Goal: Check status: Check status

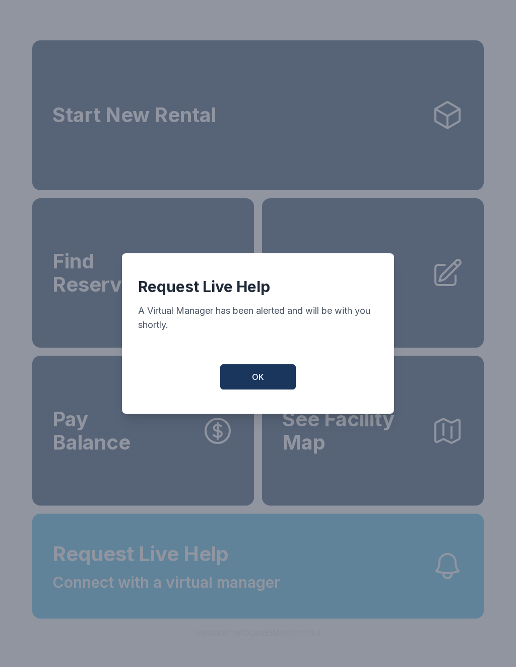
click at [273, 382] on button "OK" at bounding box center [258, 376] width 76 height 25
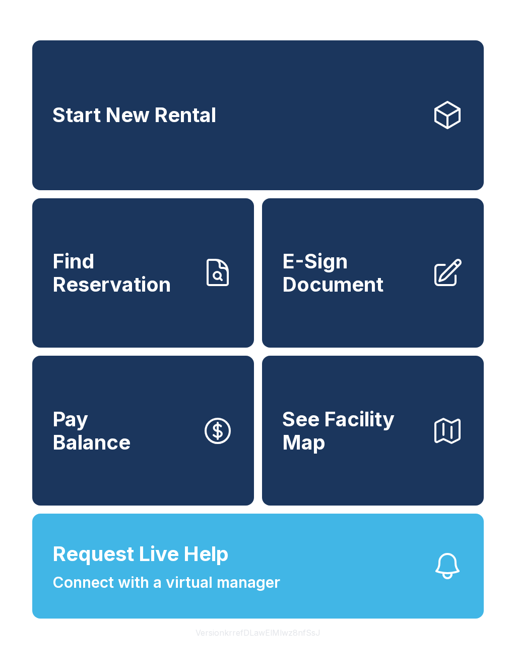
click at [347, 585] on button "Request Live Help Connect with a virtual manager" at bounding box center [258, 565] width 452 height 105
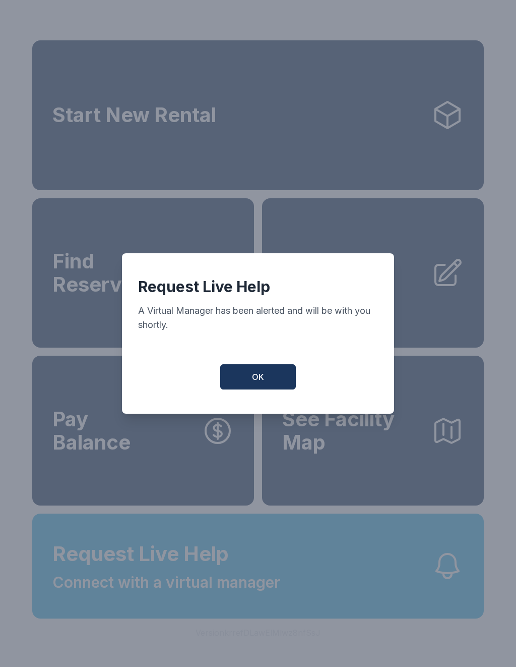
click at [279, 370] on button "OK" at bounding box center [258, 376] width 76 height 25
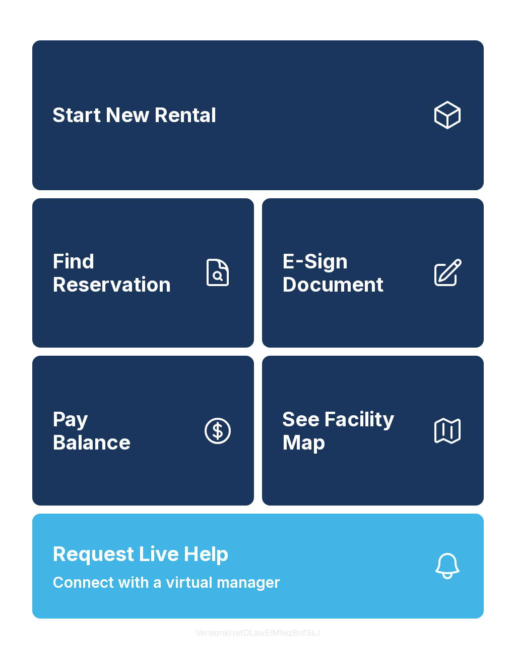
click at [343, 606] on button "Request Live Help Connect with a virtual manager" at bounding box center [258, 565] width 452 height 105
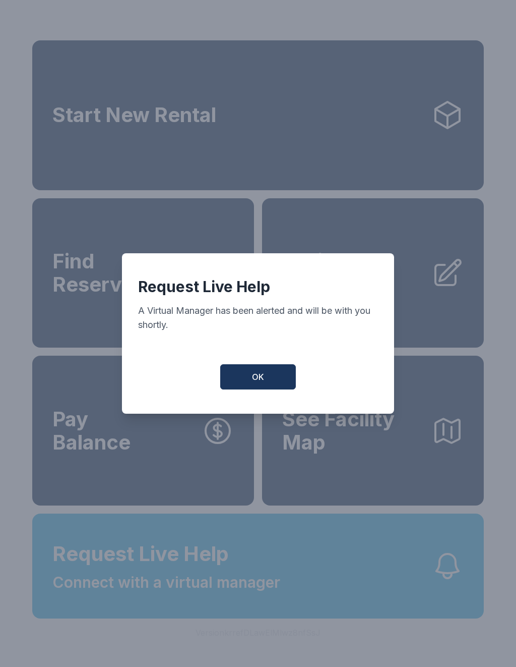
click at [264, 383] on span "OK" at bounding box center [258, 377] width 12 height 12
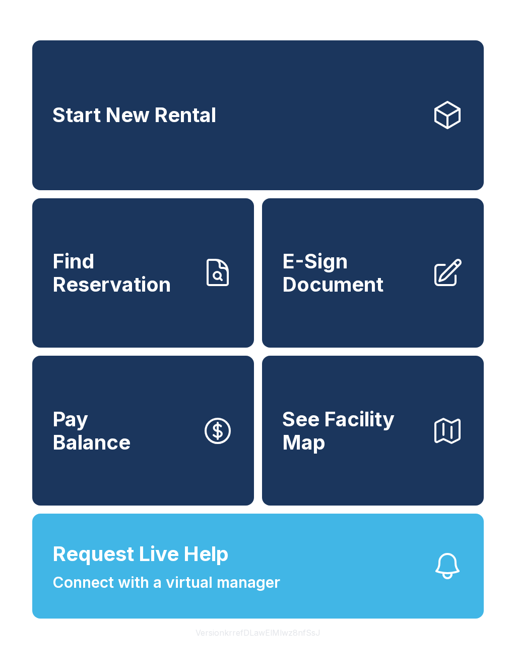
click at [356, 600] on button "Request Live Help Connect with a virtual manager" at bounding box center [258, 565] width 452 height 105
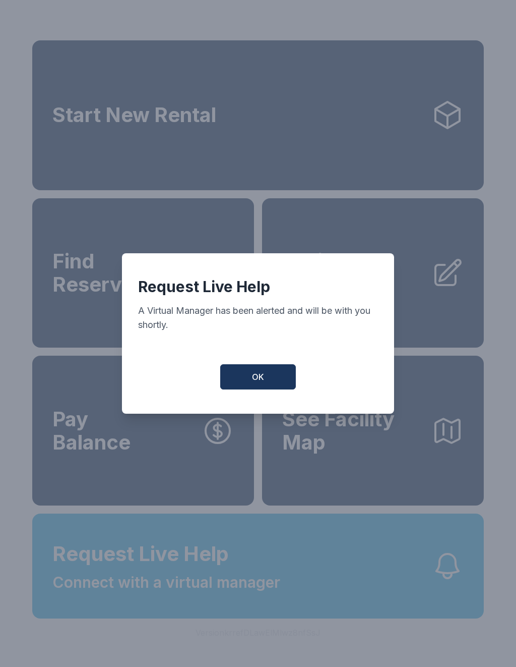
click at [279, 379] on button "OK" at bounding box center [258, 376] width 76 height 25
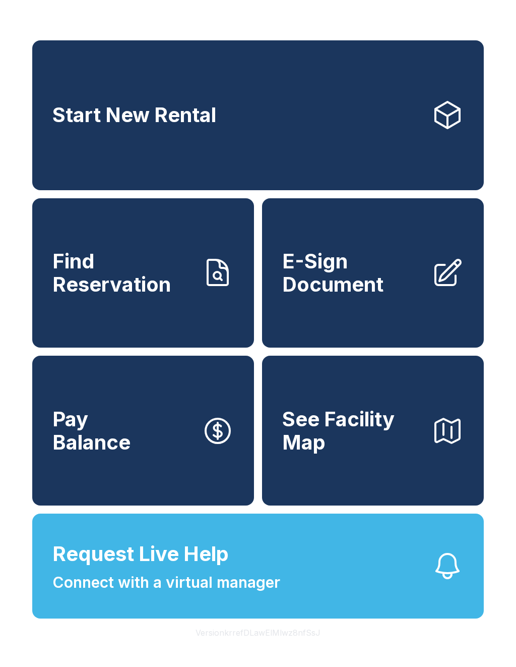
click at [84, 295] on span "Find Reservation" at bounding box center [122, 273] width 141 height 46
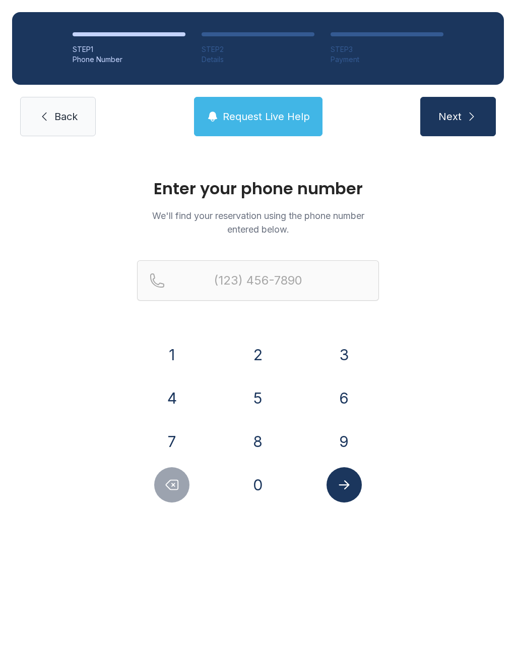
click at [346, 402] on button "6" at bounding box center [344, 397] width 35 height 35
click at [184, 355] on button "1" at bounding box center [171, 354] width 35 height 35
click at [175, 392] on button "4" at bounding box center [171, 397] width 35 height 35
click at [344, 357] on button "3" at bounding box center [344, 354] width 35 height 35
click at [173, 357] on button "1" at bounding box center [171, 354] width 35 height 35
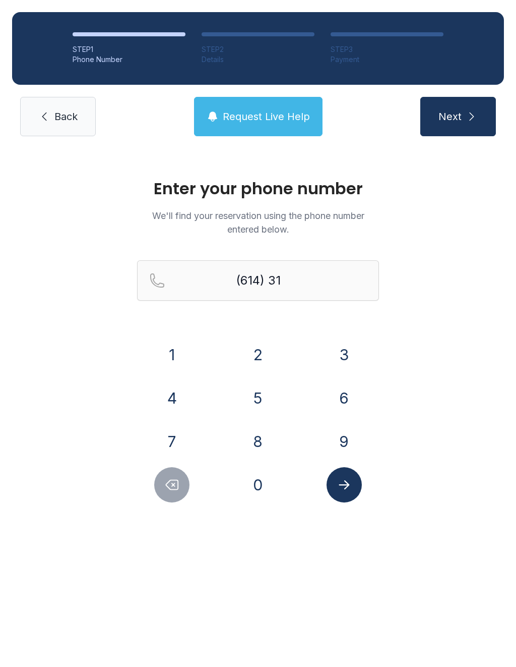
click at [253, 364] on button "2" at bounding box center [258, 354] width 35 height 35
click at [337, 435] on button "9" at bounding box center [344, 441] width 35 height 35
click at [251, 403] on button "5" at bounding box center [258, 397] width 35 height 35
click at [249, 359] on button "2" at bounding box center [258, 354] width 35 height 35
click at [174, 347] on button "1" at bounding box center [171, 354] width 35 height 35
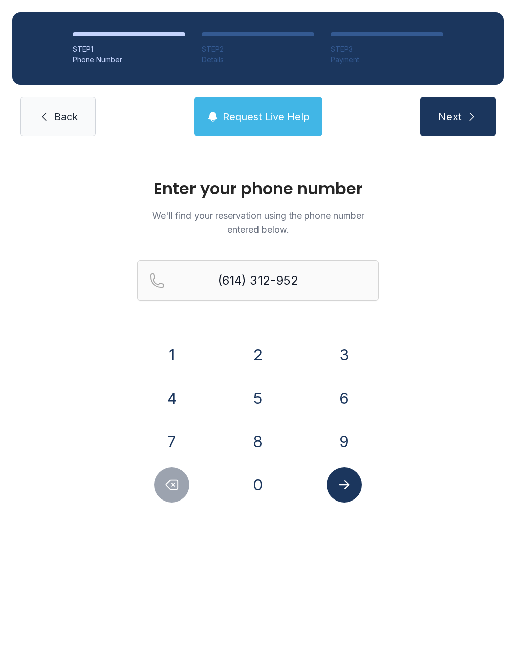
type input "[PHONE_NUMBER]"
click at [343, 483] on icon "Submit lookup form" at bounding box center [344, 484] width 15 height 15
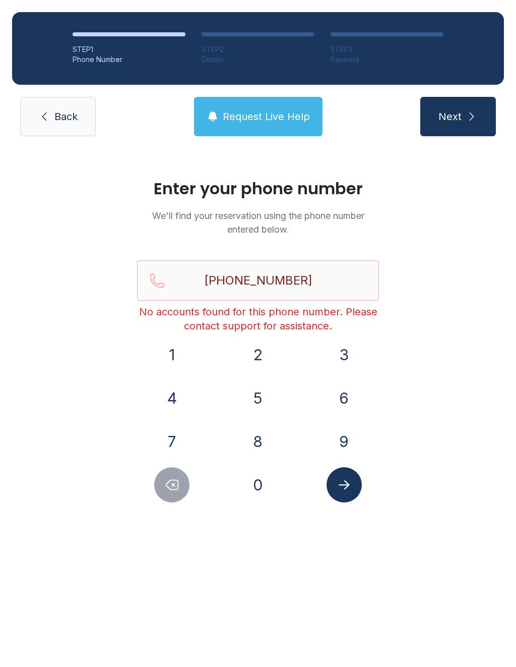
click at [54, 121] on span "Back" at bounding box center [65, 116] width 23 height 14
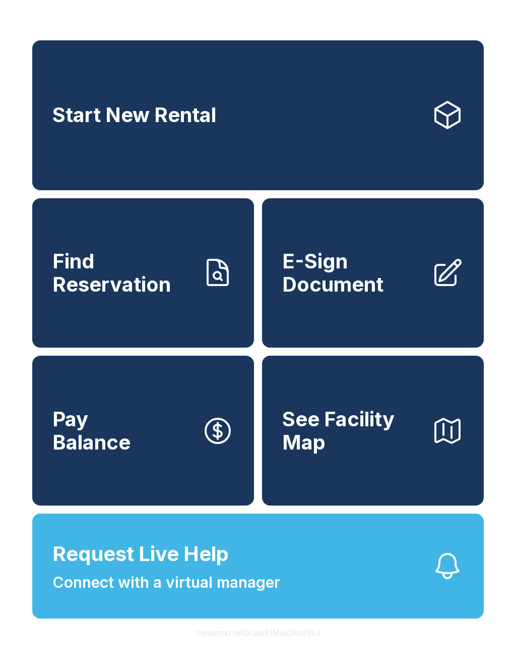
click at [89, 593] on span "Connect with a virtual manager" at bounding box center [166, 582] width 228 height 23
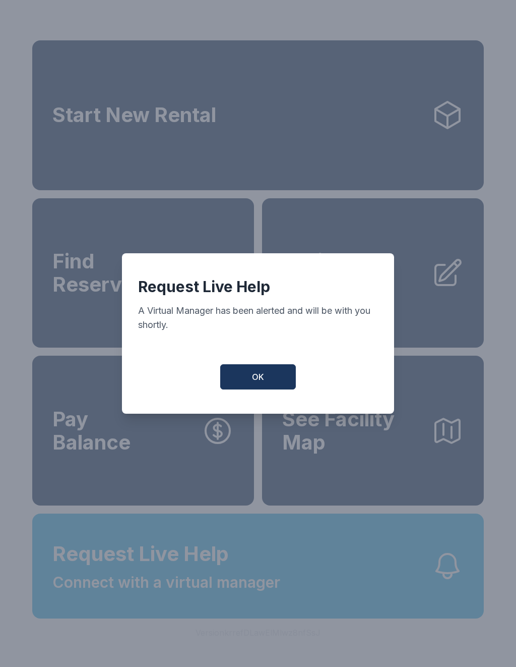
click at [241, 379] on button "OK" at bounding box center [258, 376] width 76 height 25
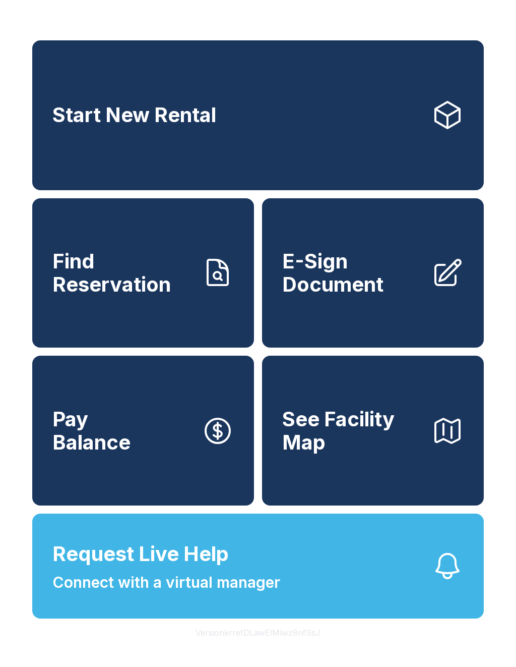
click at [376, 612] on button "Request Live Help Connect with a virtual manager" at bounding box center [258, 565] width 452 height 105
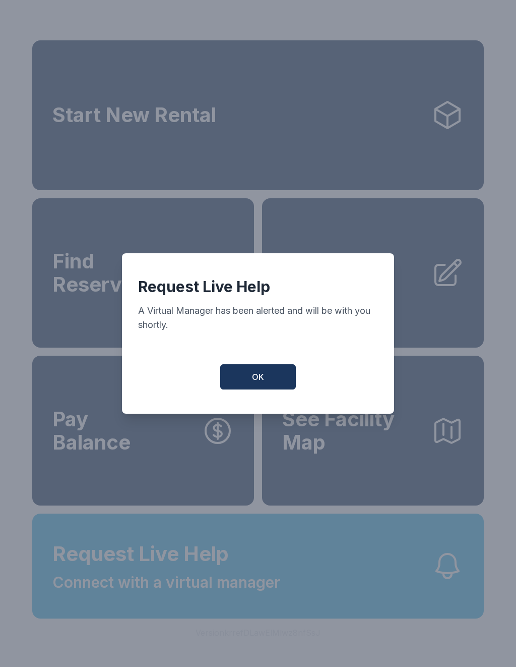
click at [251, 389] on button "OK" at bounding box center [258, 376] width 76 height 25
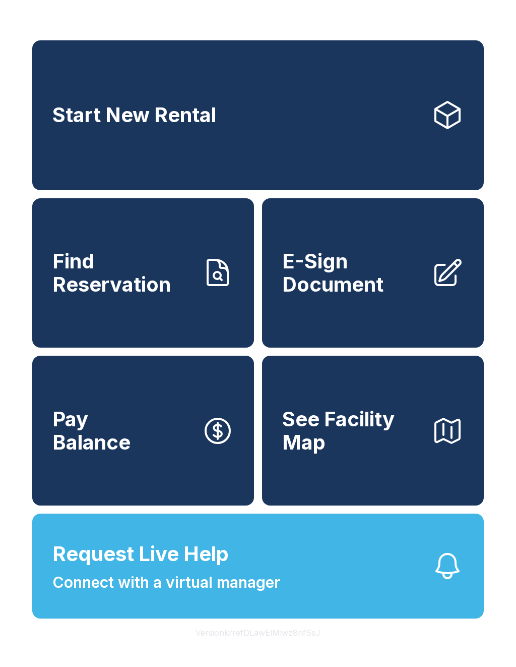
click at [279, 581] on span "Request Live Help Connect with a virtual manager" at bounding box center [166, 565] width 228 height 55
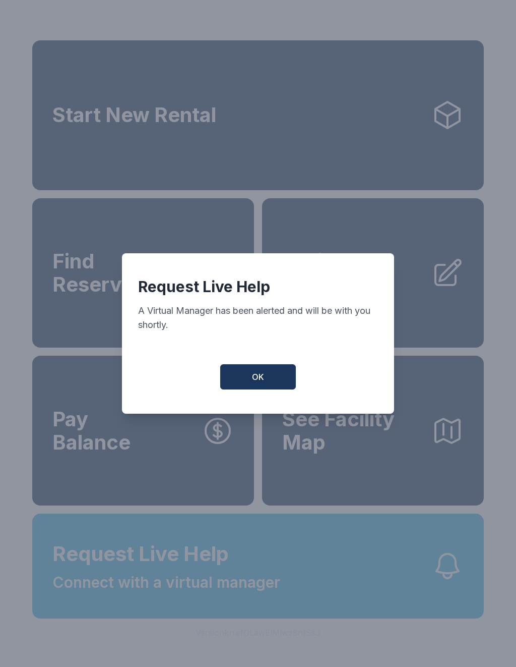
click at [266, 378] on button "OK" at bounding box center [258, 376] width 76 height 25
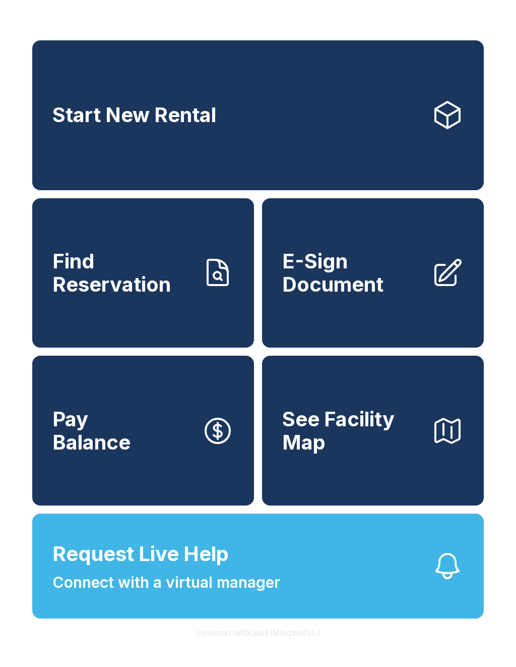
click at [417, 596] on button "Request Live Help Connect with a virtual manager" at bounding box center [258, 565] width 452 height 105
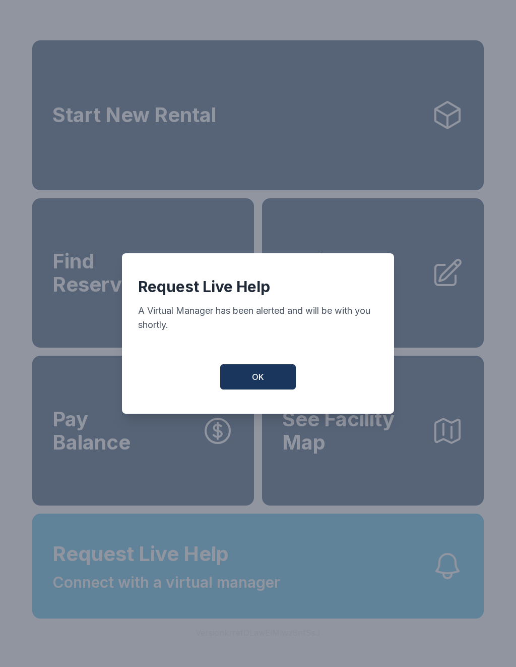
click at [277, 377] on button "OK" at bounding box center [258, 376] width 76 height 25
